Goal: Complete application form

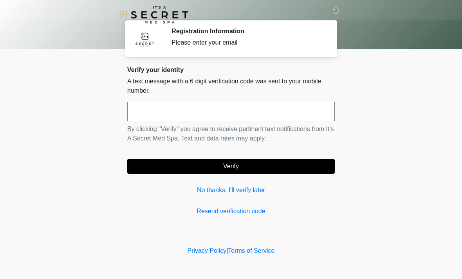
click at [232, 110] on input "text" at bounding box center [230, 112] width 207 height 20
type input "******"
click at [252, 161] on button "Verify" at bounding box center [230, 166] width 207 height 15
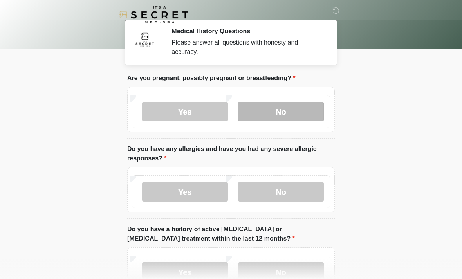
click at [312, 105] on label "No" at bounding box center [281, 112] width 86 height 20
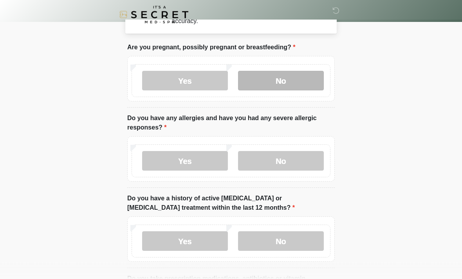
scroll to position [41, 0]
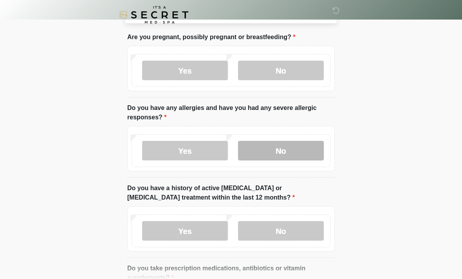
click at [306, 152] on label "No" at bounding box center [281, 151] width 86 height 20
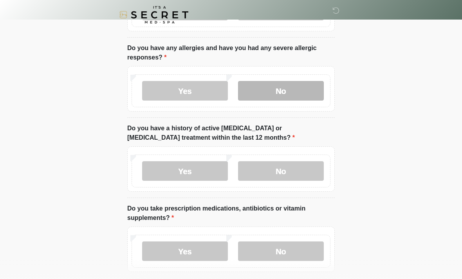
scroll to position [105, 0]
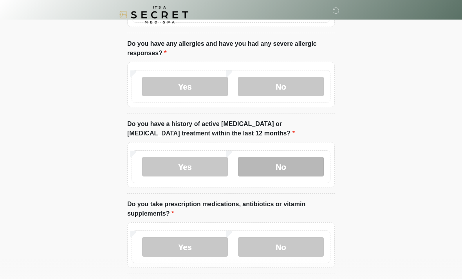
click at [303, 165] on label "No" at bounding box center [281, 167] width 86 height 20
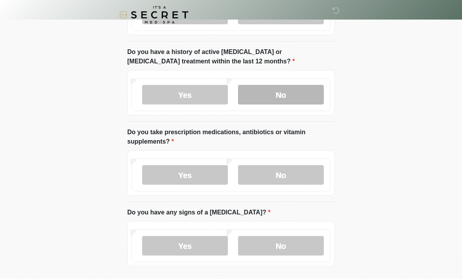
scroll to position [180, 0]
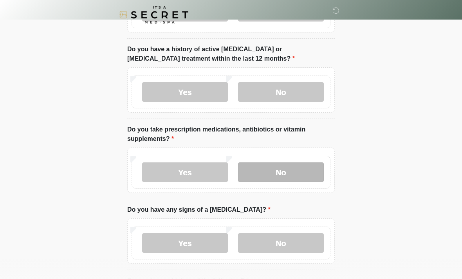
click at [303, 175] on label "No" at bounding box center [281, 172] width 86 height 20
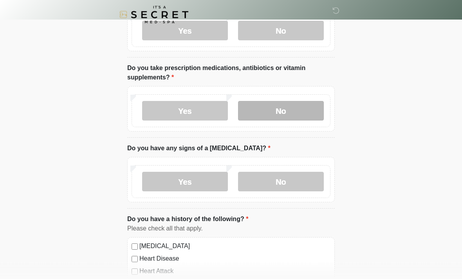
scroll to position [243, 0]
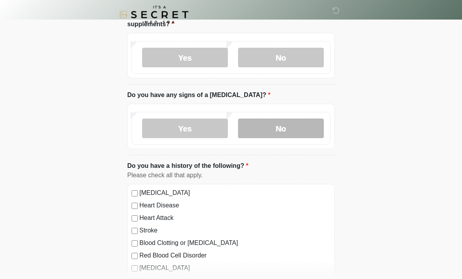
click at [306, 132] on label "No" at bounding box center [281, 129] width 86 height 20
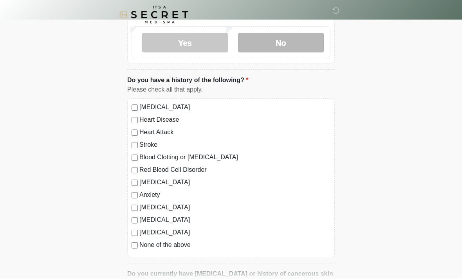
scroll to position [381, 0]
click at [193, 248] on label "None of the above" at bounding box center [234, 244] width 191 height 9
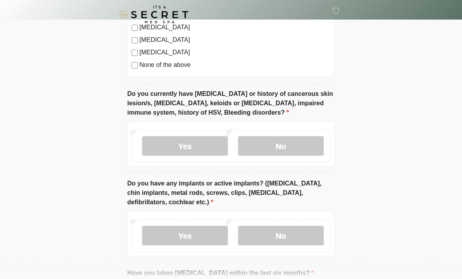
scroll to position [561, 0]
click at [294, 143] on label "No" at bounding box center [281, 146] width 86 height 20
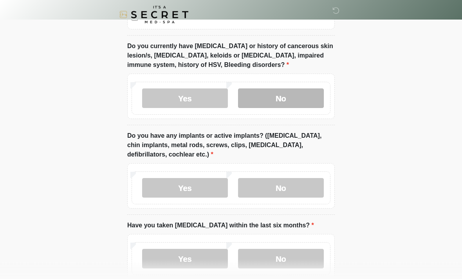
scroll to position [624, 0]
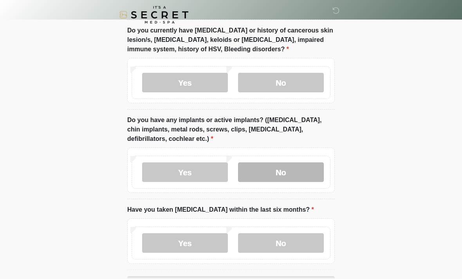
click at [303, 173] on label "No" at bounding box center [281, 172] width 86 height 20
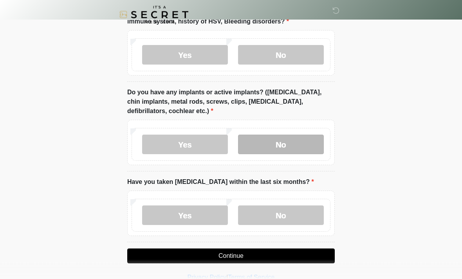
scroll to position [651, 0]
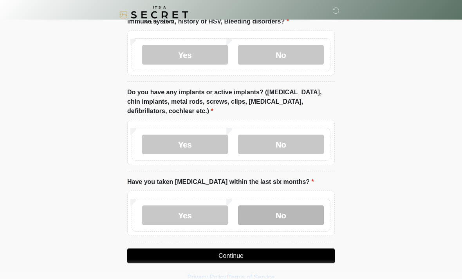
click at [298, 215] on label "No" at bounding box center [281, 215] width 86 height 20
click at [290, 253] on button "Continue" at bounding box center [230, 255] width 207 height 15
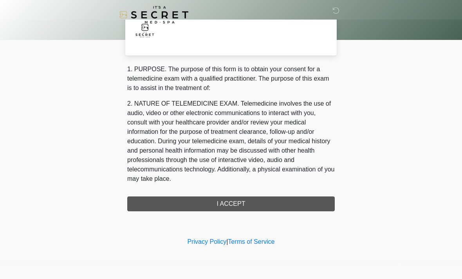
scroll to position [0, 0]
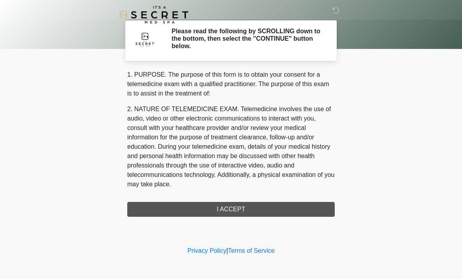
click at [291, 212] on div "1. PURPOSE. The purpose of this form is to obtain your consent for a telemedici…" at bounding box center [230, 143] width 207 height 147
click at [259, 210] on div "1. PURPOSE. The purpose of this form is to obtain your consent for a telemedici…" at bounding box center [230, 143] width 207 height 147
click at [240, 210] on div "1. PURPOSE. The purpose of this form is to obtain your consent for a telemedici…" at bounding box center [230, 143] width 207 height 147
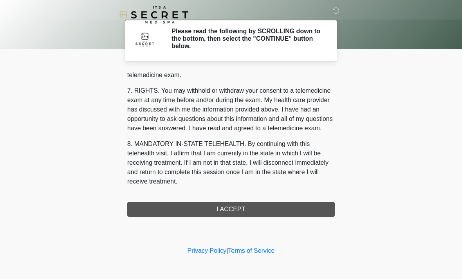
scroll to position [331, 0]
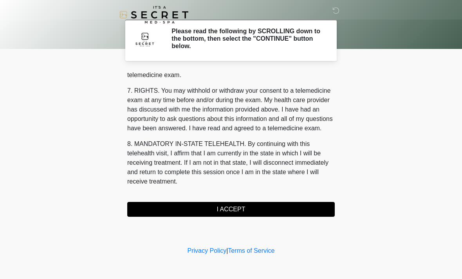
click at [254, 208] on button "I ACCEPT" at bounding box center [230, 209] width 207 height 15
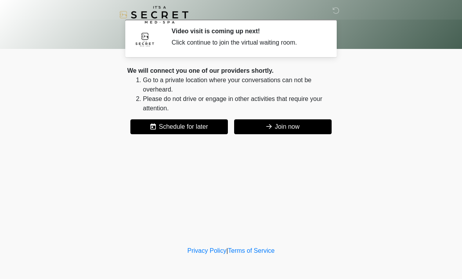
click at [283, 128] on button "Join now" at bounding box center [282, 126] width 97 height 15
